Goal: Information Seeking & Learning: Check status

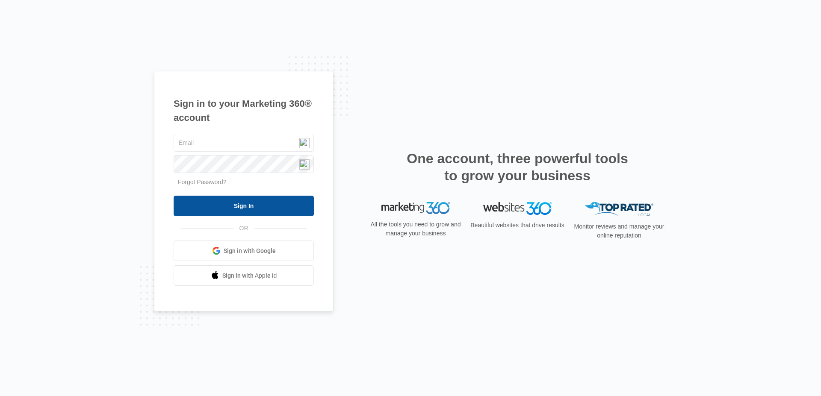
type input "[EMAIL_ADDRESS][DOMAIN_NAME]"
click at [256, 203] on input "Sign In" at bounding box center [244, 206] width 140 height 21
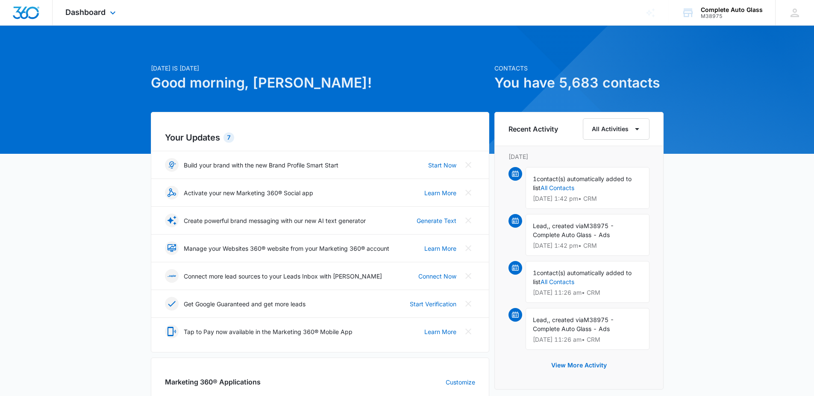
click at [107, 14] on div "Dashboard Apps Reputation Websites Forms CRM Email Social Payments POS Content …" at bounding box center [92, 12] width 78 height 25
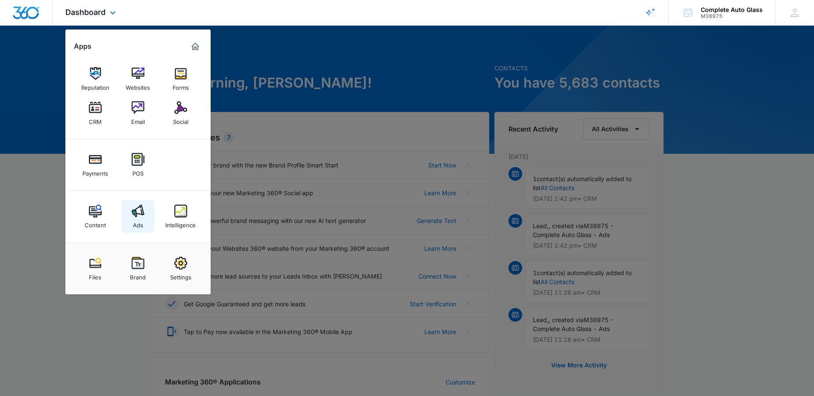
click at [140, 221] on div "Ads" at bounding box center [138, 223] width 10 height 11
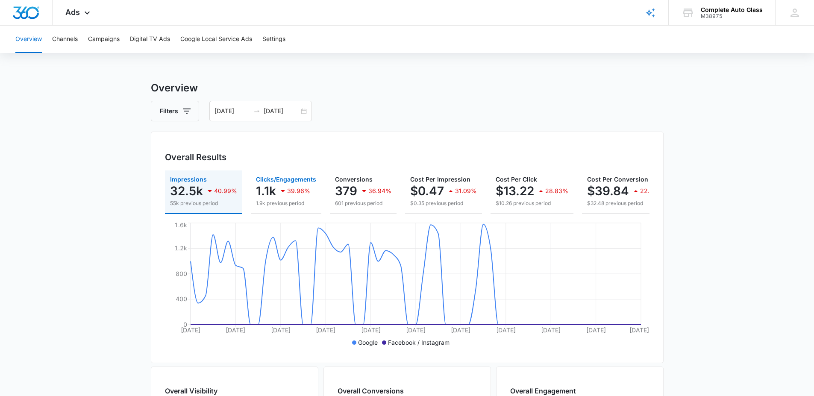
click at [276, 186] on div "1.1k 39.96%" at bounding box center [286, 191] width 60 height 17
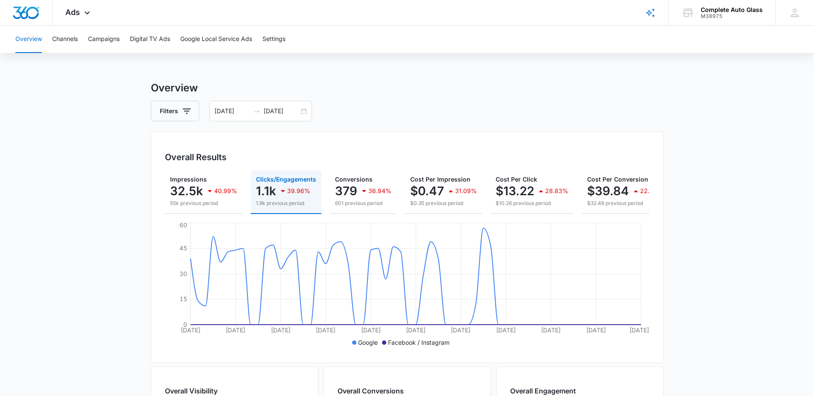
click at [753, 217] on main "Overview Filters [DATE] [DATE] Overall Results Impressions 32.5k 40.99% 55k pre…" at bounding box center [407, 387] width 814 height 614
click at [301, 111] on div "[DATE] [DATE]" at bounding box center [260, 111] width 103 height 21
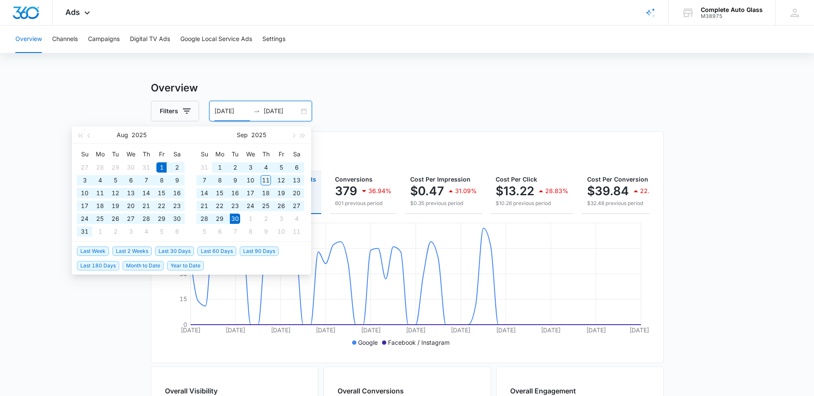
click at [596, 91] on h3 "Overview" at bounding box center [407, 87] width 513 height 15
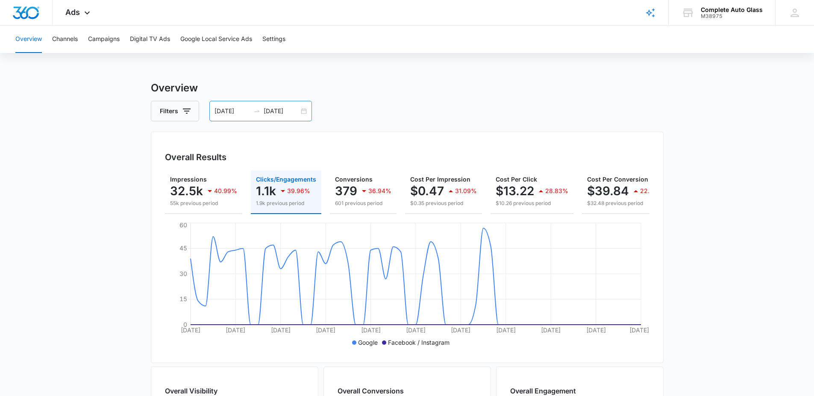
click at [300, 113] on div "[DATE] [DATE]" at bounding box center [260, 111] width 103 height 21
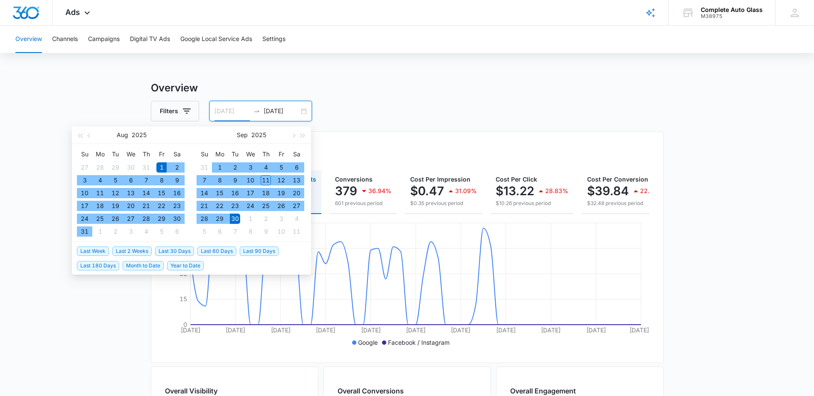
type input "[DATE]"
click at [159, 168] on div "1" at bounding box center [161, 167] width 10 height 10
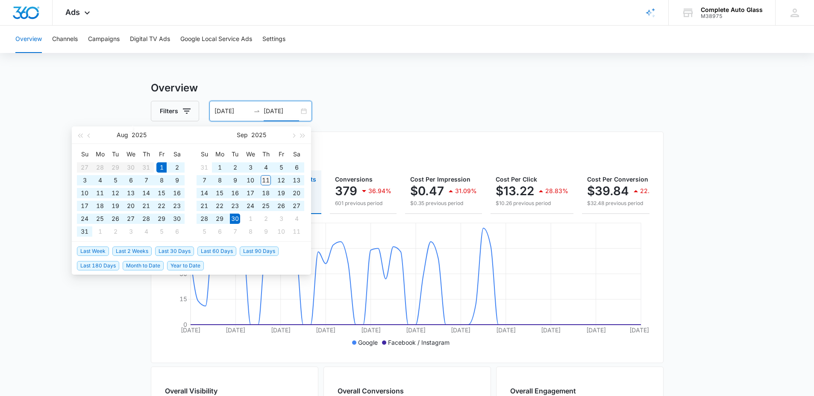
type input "[DATE]"
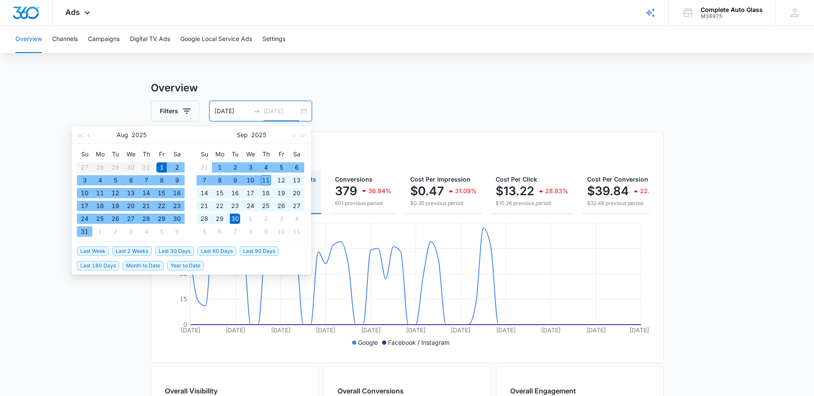
click at [265, 181] on div "11" at bounding box center [266, 180] width 10 height 10
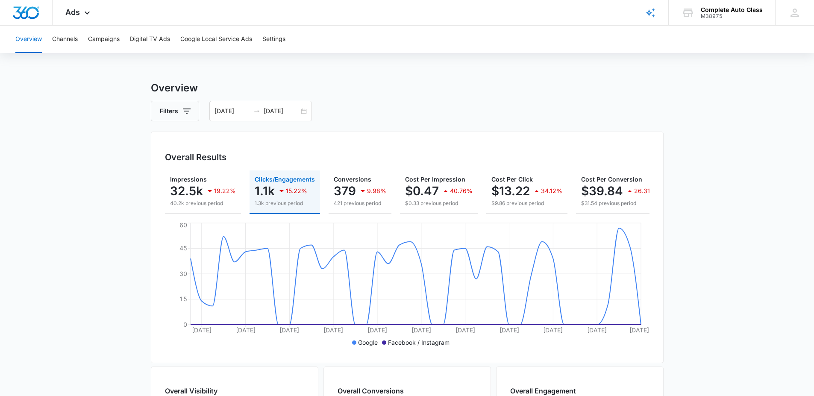
drag, startPoint x: 629, startPoint y: 115, endPoint x: 393, endPoint y: 103, distance: 235.8
click at [626, 115] on div "Filters [DATE] [DATE]" at bounding box center [407, 111] width 513 height 21
click at [80, 15] on div "Ads Apps Reputation Websites Forms CRM Email Social Payments POS Content Ads In…" at bounding box center [79, 12] width 53 height 25
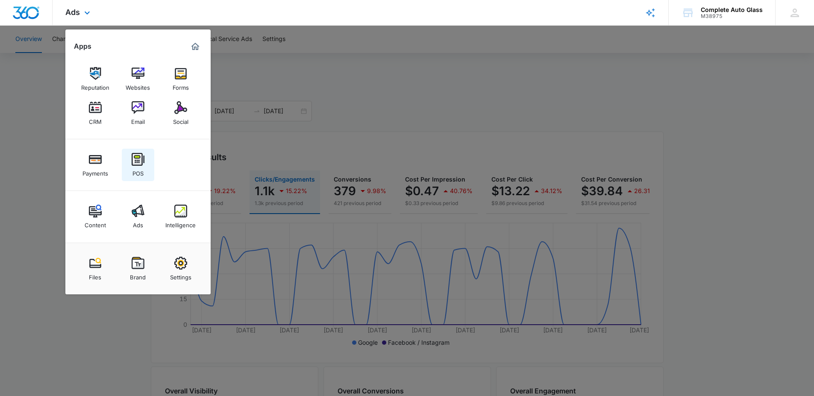
click at [133, 164] on img at bounding box center [138, 159] width 13 height 13
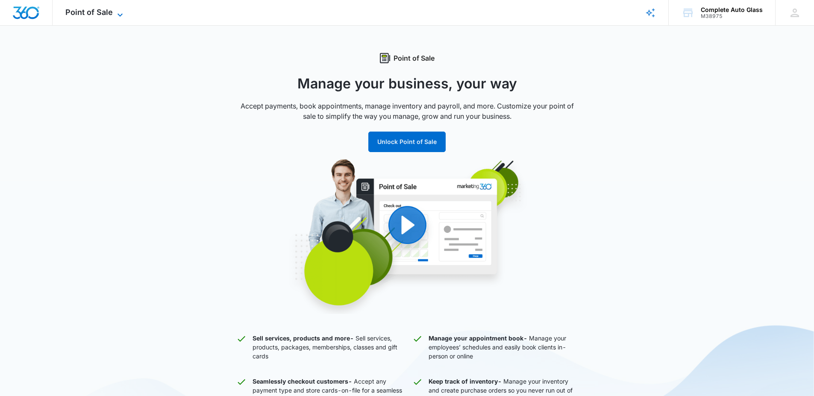
click at [115, 13] on icon at bounding box center [120, 15] width 10 height 10
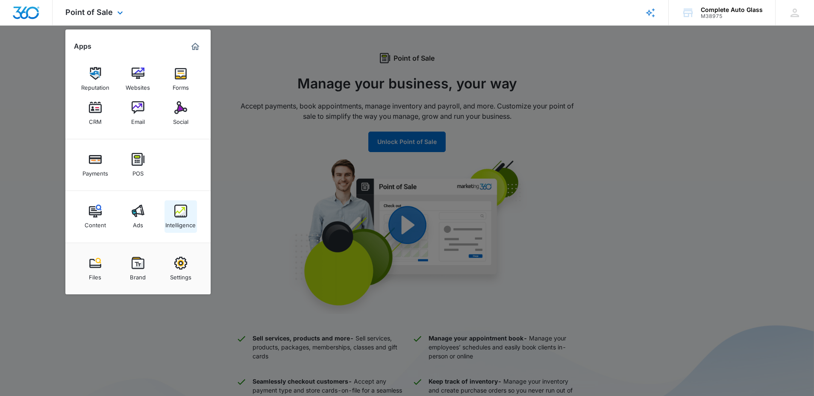
click at [180, 207] on img at bounding box center [180, 211] width 13 height 13
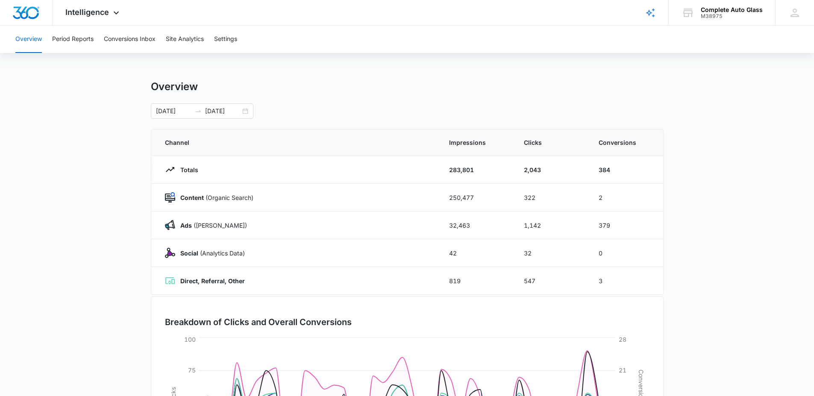
drag, startPoint x: 783, startPoint y: 329, endPoint x: 625, endPoint y: 71, distance: 302.2
click at [622, 74] on div "Overview Period Reports Conversions Inbox Site Analytics Settings Overview [DAT…" at bounding box center [407, 278] width 814 height 504
click at [775, 161] on main "Overview [DATE] [DATE] Channel Impressions Clicks Conversions Totals 283,801 2,…" at bounding box center [407, 304] width 814 height 449
drag, startPoint x: 651, startPoint y: 197, endPoint x: 572, endPoint y: 190, distance: 79.3
click at [572, 190] on tr "Content (Organic Search) 250,477 322 2" at bounding box center [407, 198] width 512 height 28
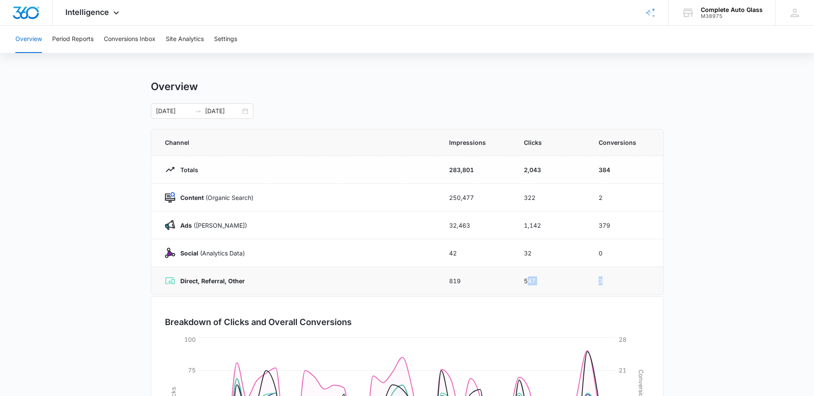
drag, startPoint x: 634, startPoint y: 289, endPoint x: 530, endPoint y: 275, distance: 104.7
click at [530, 275] on tr "Direct, Referral, Other 819 547 3" at bounding box center [407, 281] width 512 height 28
click at [802, 300] on main "Overview [DATE] [DATE] Channel Impressions Clicks Conversions Totals 283,801 2,…" at bounding box center [407, 304] width 814 height 449
click at [216, 282] on strong "Direct, Referral, Other" at bounding box center [212, 280] width 65 height 7
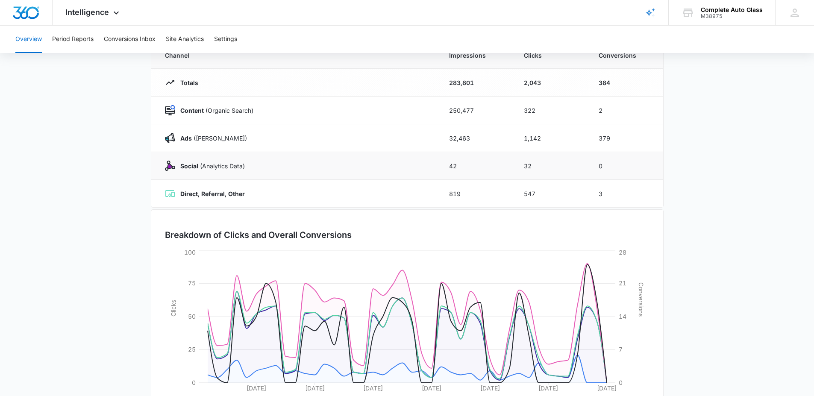
scroll to position [43, 0]
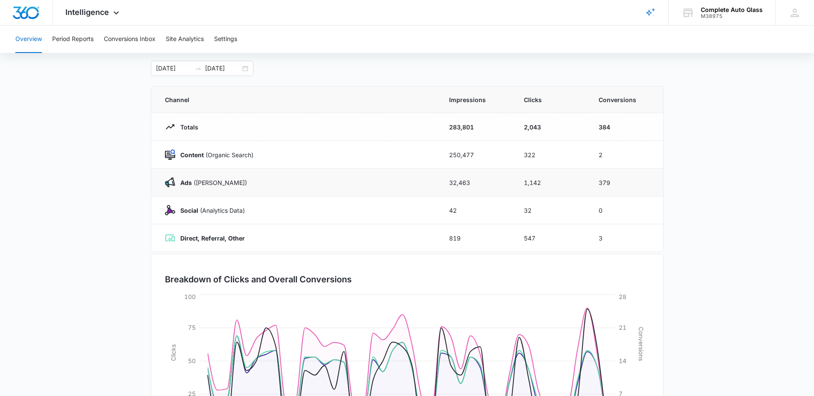
click at [264, 184] on div "Ads ([PERSON_NAME])" at bounding box center [297, 182] width 264 height 10
click at [491, 191] on td "32,463" at bounding box center [476, 183] width 75 height 28
click at [207, 179] on p "Ads ([PERSON_NAME])" at bounding box center [211, 182] width 72 height 9
click at [198, 179] on p "Ads ([PERSON_NAME])" at bounding box center [211, 182] width 72 height 9
click at [206, 156] on p "Content (Organic Search)" at bounding box center [214, 154] width 78 height 9
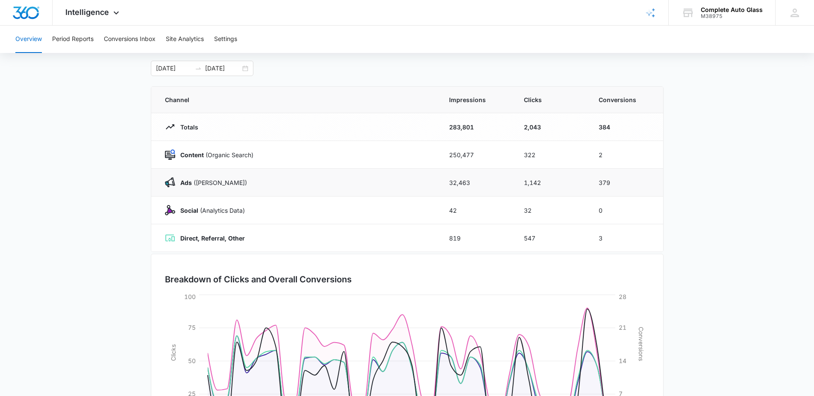
drag, startPoint x: 204, startPoint y: 181, endPoint x: 236, endPoint y: 193, distance: 33.8
click at [209, 184] on p "Ads ([PERSON_NAME])" at bounding box center [211, 182] width 72 height 9
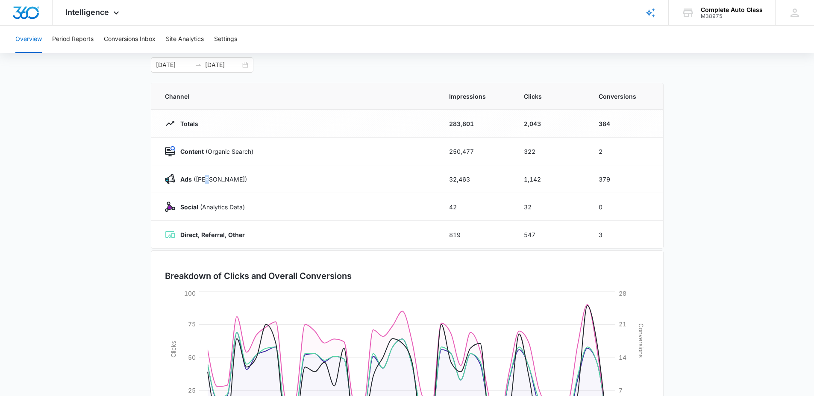
scroll to position [0, 0]
